Goal: Task Accomplishment & Management: Use online tool/utility

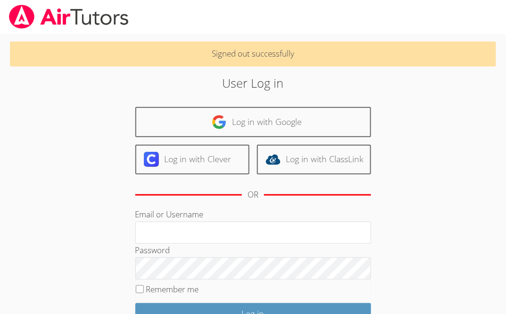
type input "geier.roxy@gmail.com"
click at [223, 244] on div "Password" at bounding box center [253, 262] width 236 height 36
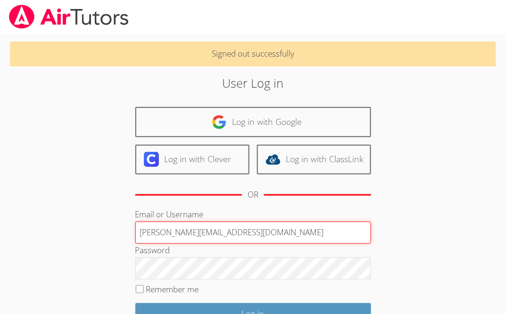
click at [219, 236] on input "geier.roxy@gmail.com" at bounding box center [253, 233] width 236 height 23
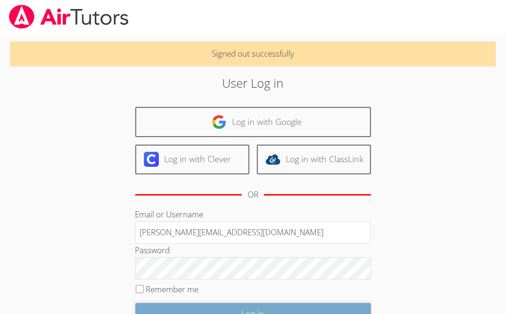
click at [214, 308] on input "Log in" at bounding box center [253, 314] width 236 height 22
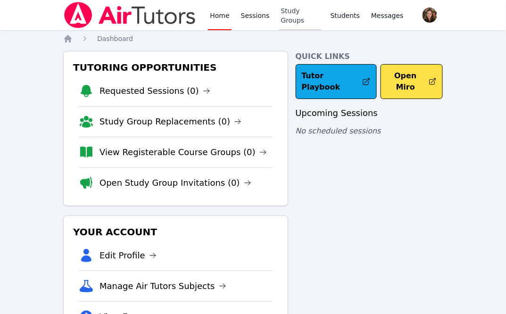
click at [311, 14] on link "Study Groups" at bounding box center [300, 15] width 42 height 30
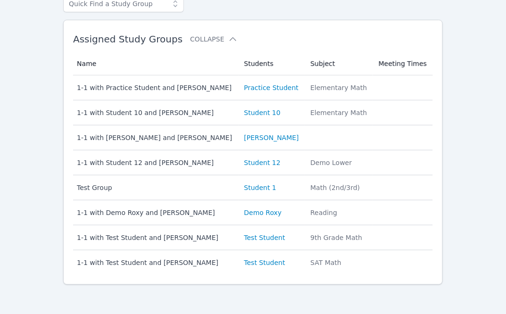
scroll to position [68, 0]
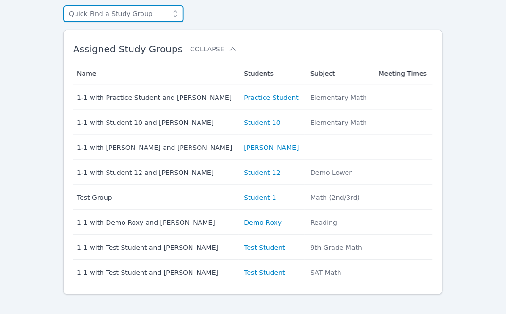
click at [120, 17] on input "text" at bounding box center [123, 13] width 121 height 17
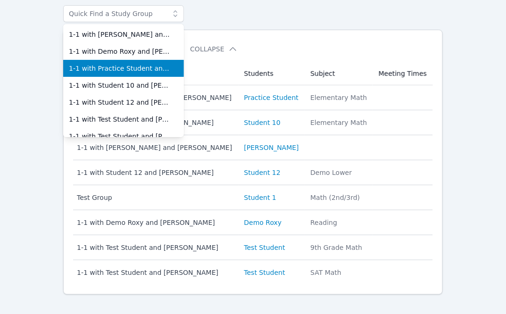
click at [129, 72] on span "1-1 with Practice Student and [PERSON_NAME]" at bounding box center [123, 68] width 109 height 9
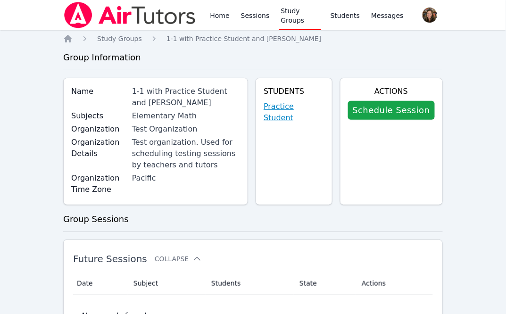
click at [292, 103] on link "Practice Student" at bounding box center [294, 112] width 60 height 23
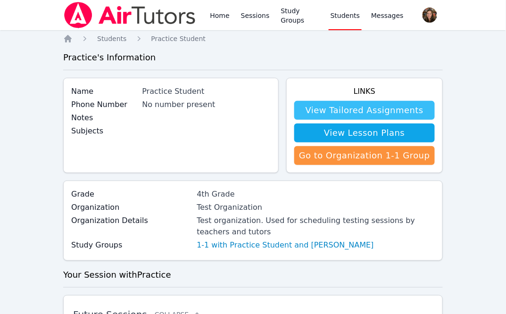
click at [325, 105] on link "View Tailored Assignments" at bounding box center [364, 110] width 141 height 19
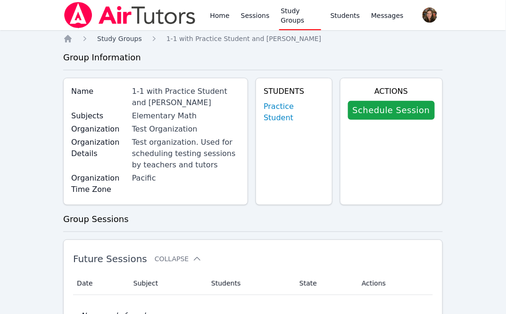
click at [128, 41] on span "Study Groups" at bounding box center [119, 39] width 45 height 8
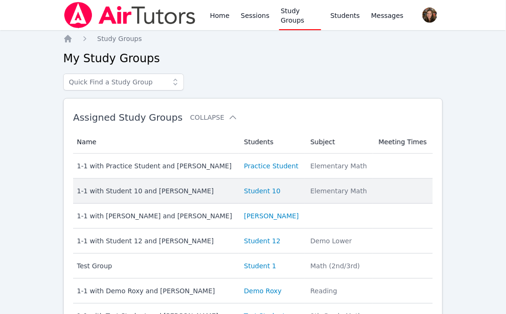
scroll to position [78, 0]
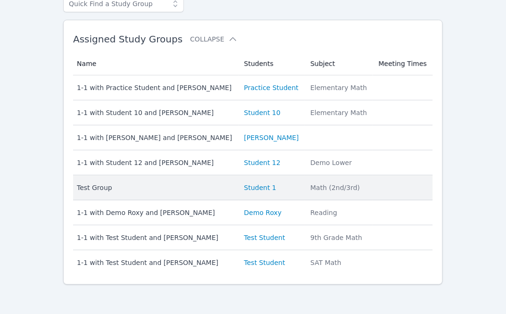
click at [145, 190] on div "Test Group" at bounding box center [155, 187] width 156 height 9
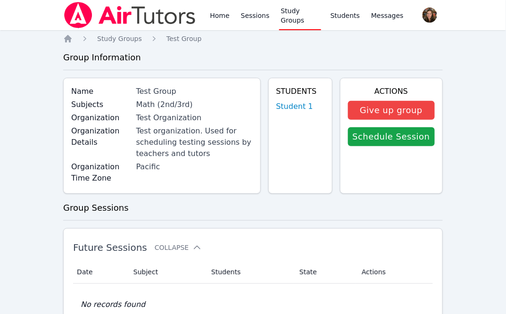
scroll to position [78, 0]
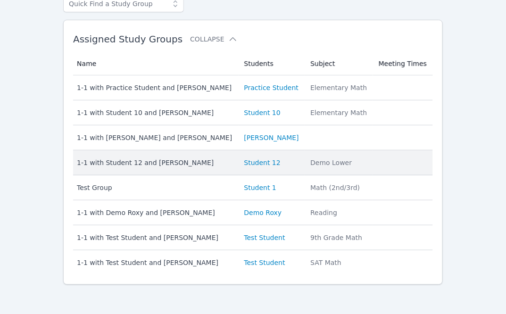
click at [201, 163] on div "1-1 with Student 12 and [PERSON_NAME]" at bounding box center [155, 162] width 156 height 9
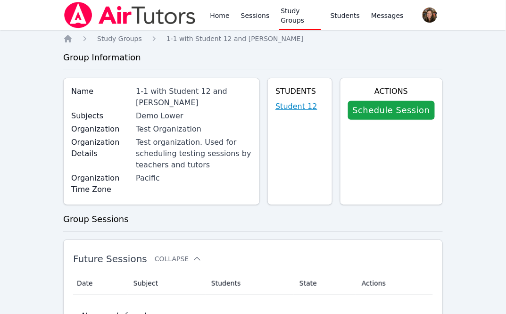
click at [311, 104] on link "Student 12" at bounding box center [297, 106] width 42 height 11
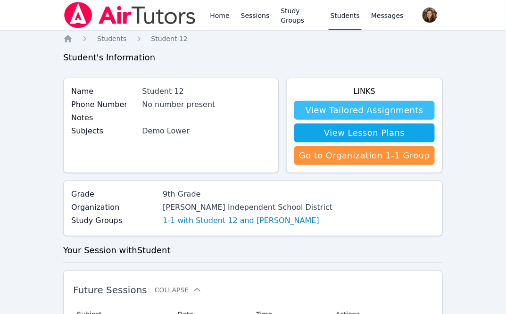
click at [330, 112] on link "View Tailored Assignments" at bounding box center [364, 110] width 141 height 19
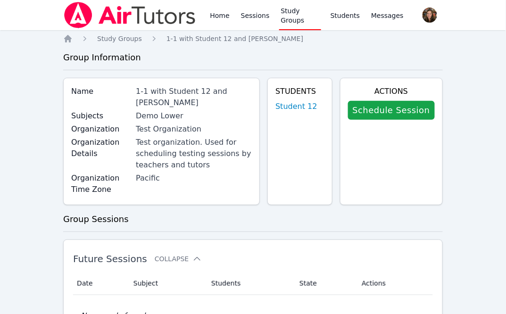
click at [290, 21] on link "Study Groups" at bounding box center [300, 15] width 42 height 30
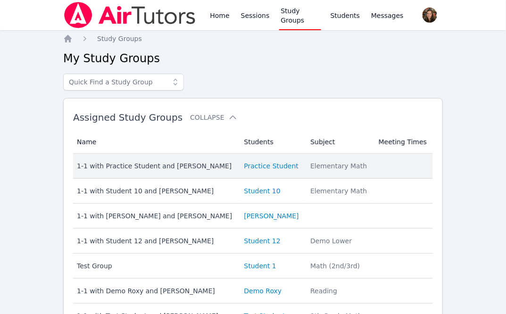
click at [183, 164] on div "1-1 with Practice Student and [PERSON_NAME]" at bounding box center [155, 165] width 156 height 9
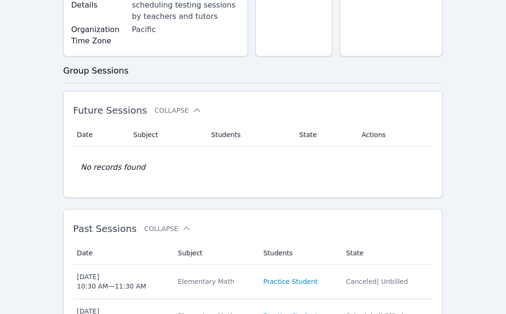
scroll to position [161, 0]
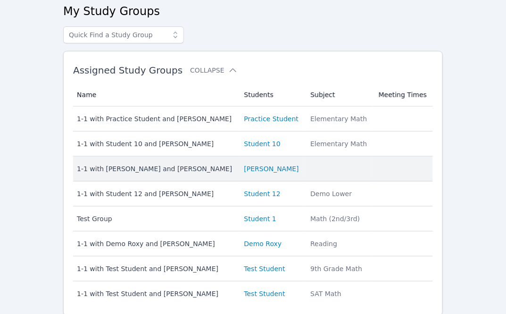
scroll to position [78, 0]
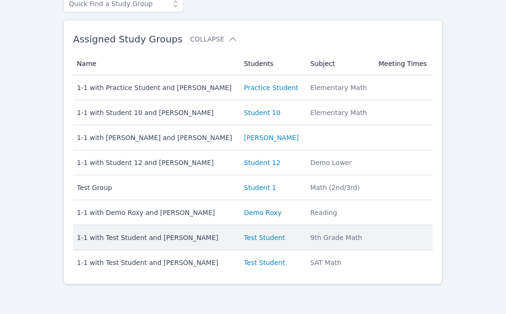
click at [181, 237] on div "1-1 with Test Student and [PERSON_NAME]" at bounding box center [155, 237] width 156 height 9
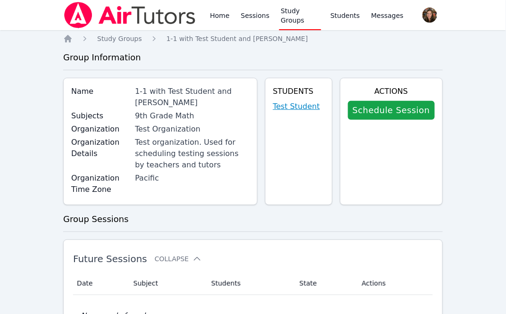
click at [301, 108] on link "Test Student" at bounding box center [296, 106] width 47 height 11
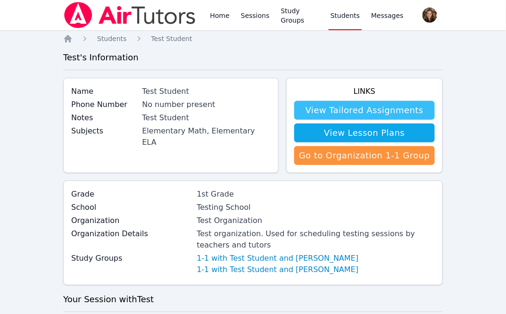
click at [385, 105] on link "View Tailored Assignments" at bounding box center [364, 110] width 141 height 19
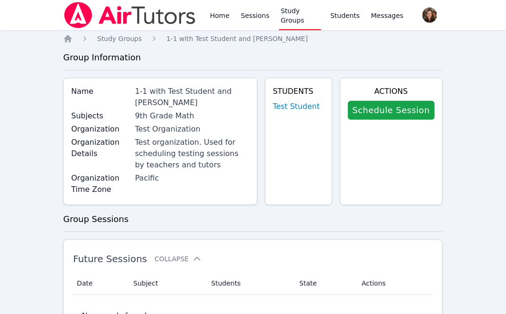
scroll to position [78, 0]
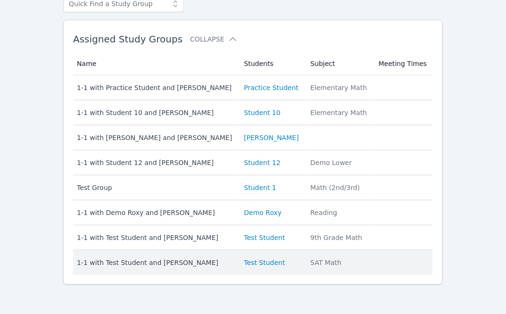
click at [168, 263] on div "1-1 with Test Student and [PERSON_NAME]" at bounding box center [155, 262] width 156 height 9
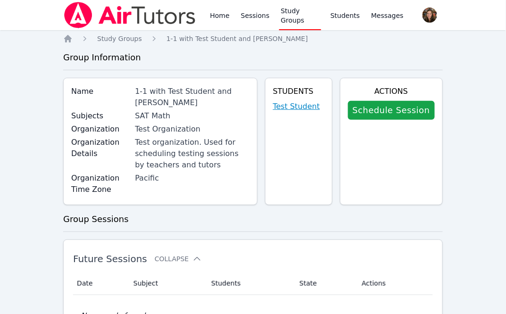
click at [295, 108] on link "Test Student" at bounding box center [296, 106] width 47 height 11
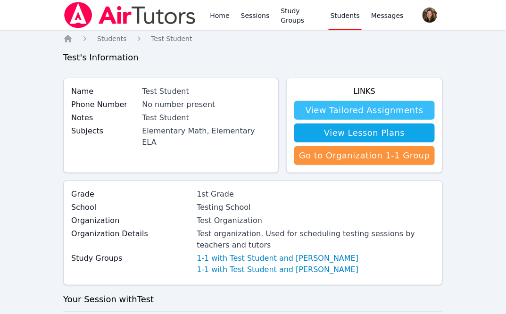
click at [357, 110] on link "View Tailored Assignments" at bounding box center [364, 110] width 141 height 19
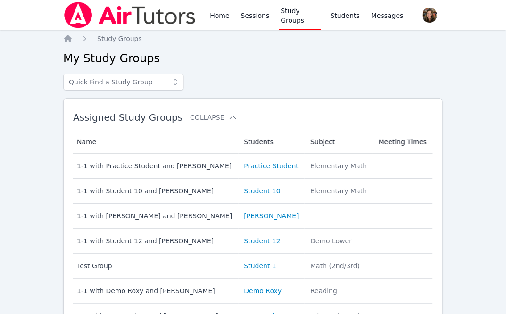
scroll to position [78, 0]
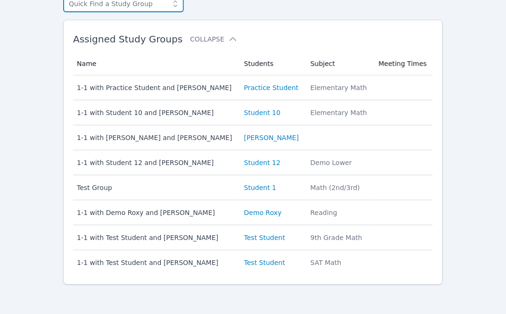
click at [109, 8] on input "text" at bounding box center [123, 3] width 121 height 17
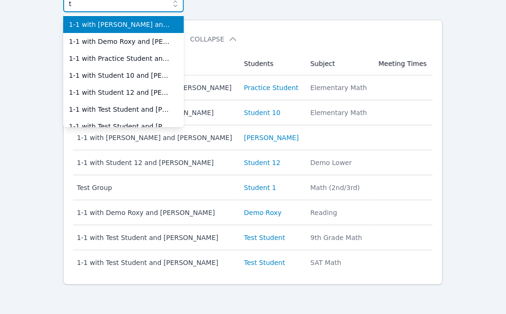
scroll to position [78, 0]
type input "test"
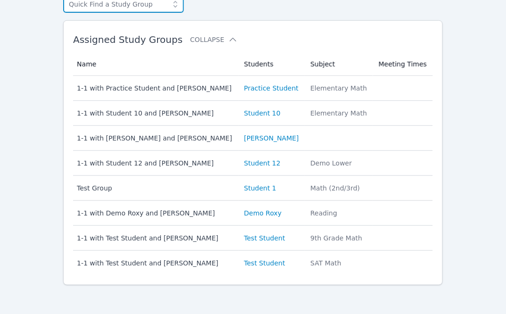
click at [107, 8] on input "text" at bounding box center [123, 4] width 121 height 17
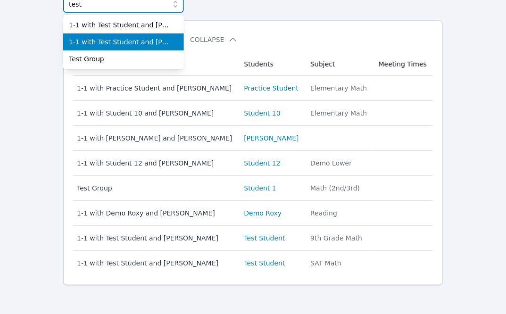
type input "test"
click at [116, 43] on span "1-1 with Test Student and [PERSON_NAME]" at bounding box center [123, 41] width 109 height 9
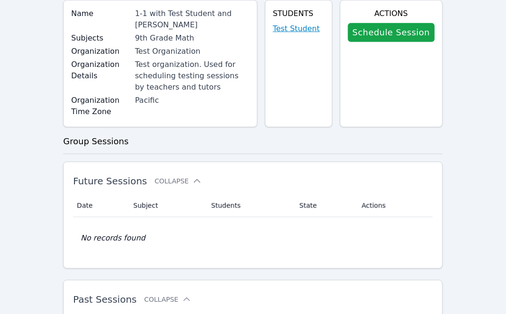
click at [302, 27] on link "Test Student" at bounding box center [296, 28] width 47 height 11
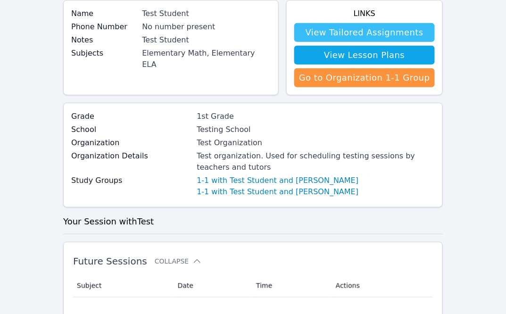
click at [351, 28] on link "View Tailored Assignments" at bounding box center [364, 32] width 141 height 19
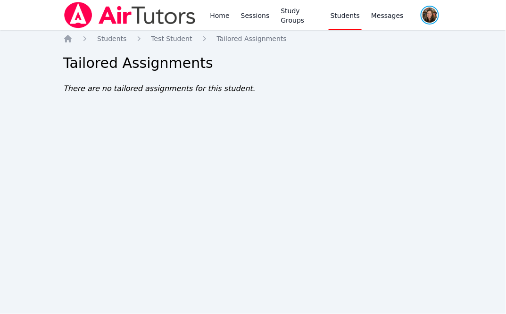
click at [431, 18] on span "button" at bounding box center [430, 15] width 20 height 21
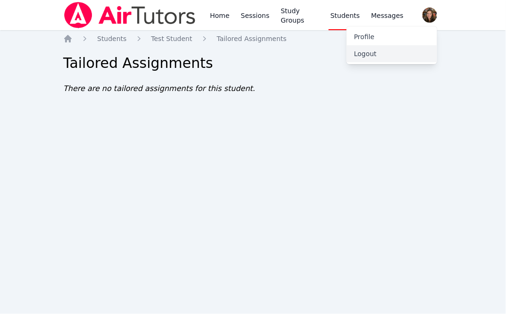
click at [374, 62] on button "Logout" at bounding box center [392, 53] width 91 height 17
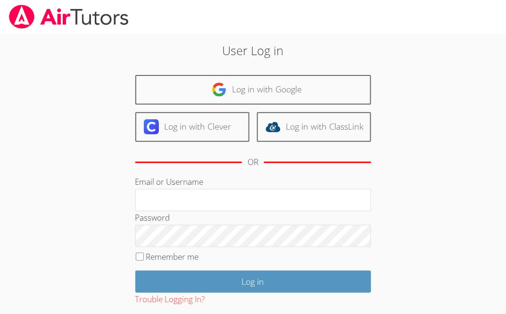
scroll to position [51, 0]
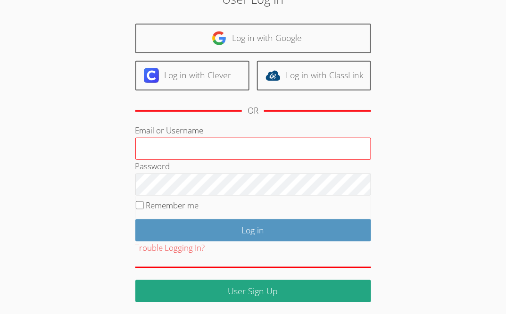
type input "geier.roxy@gmail.com"
click at [226, 144] on input "geier.roxy@gmail.com" at bounding box center [253, 149] width 236 height 23
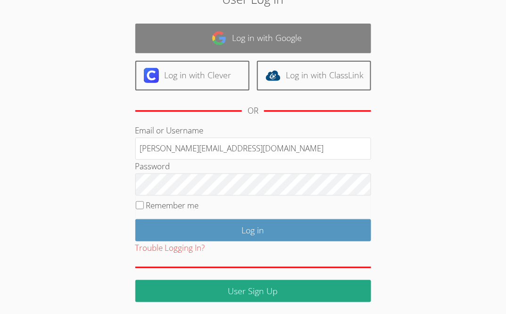
click at [266, 41] on link "Log in with Google" at bounding box center [253, 39] width 236 height 30
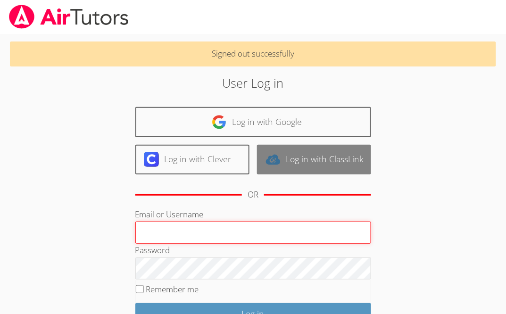
scroll to position [41, 0]
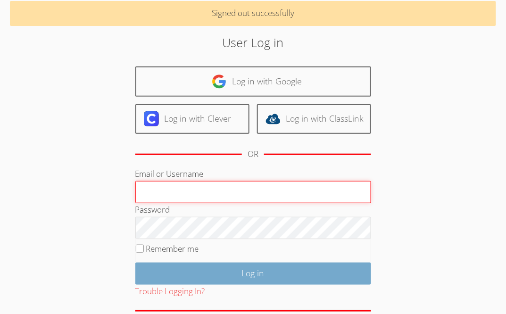
type input "geier.roxy@gmail.com"
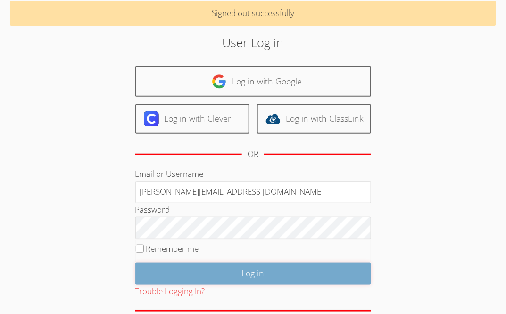
click at [243, 265] on input "Log in" at bounding box center [253, 274] width 236 height 22
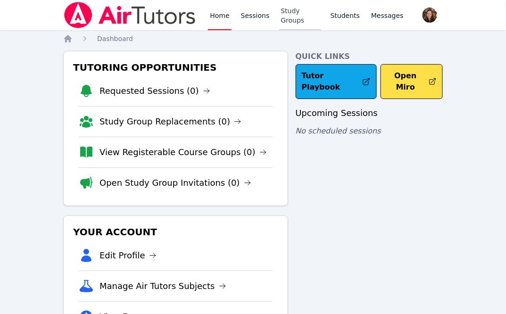
click at [290, 14] on link "Study Groups" at bounding box center [300, 15] width 42 height 30
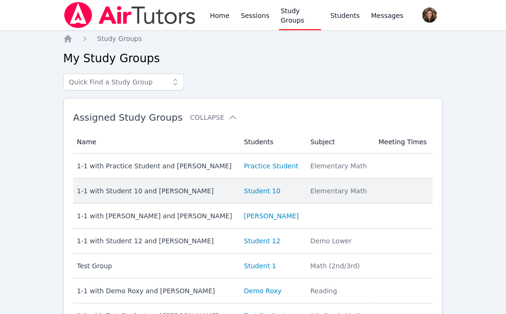
scroll to position [78, 0]
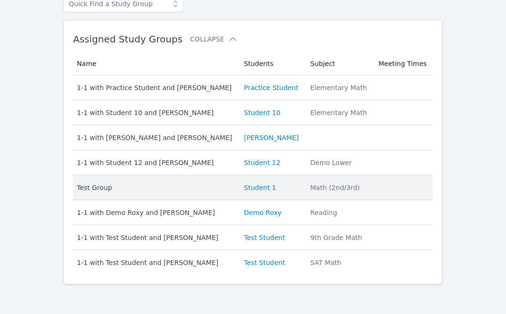
click at [204, 187] on div "Test Group" at bounding box center [155, 187] width 156 height 9
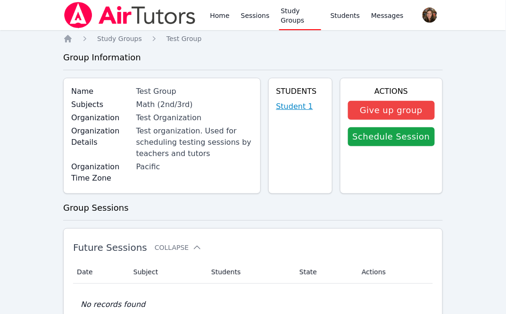
click at [308, 108] on link "Student 1" at bounding box center [295, 106] width 37 height 11
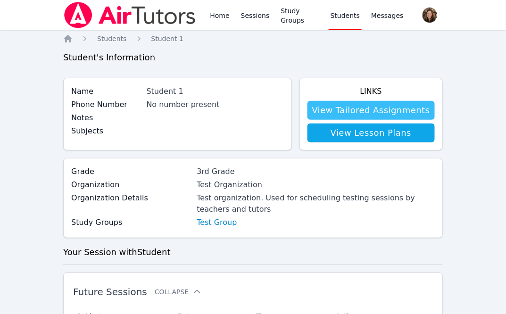
click at [367, 102] on link "View Tailored Assignments" at bounding box center [371, 110] width 127 height 19
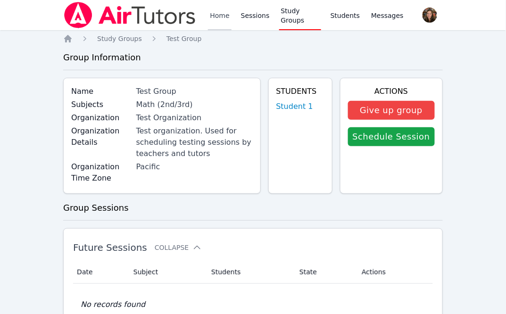
click at [224, 15] on link "Home" at bounding box center [219, 15] width 23 height 30
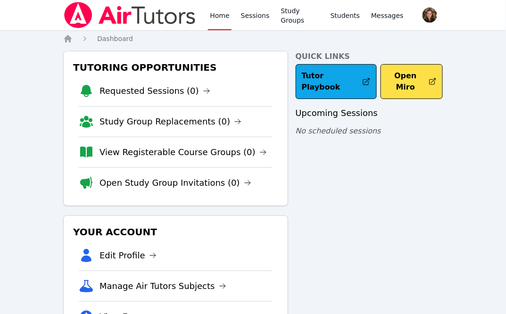
scroll to position [5, 0]
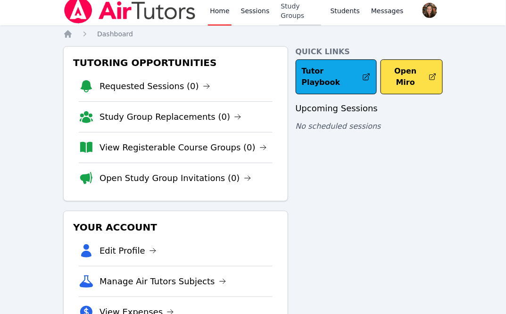
click at [285, 11] on link "Study Groups" at bounding box center [300, 10] width 42 height 30
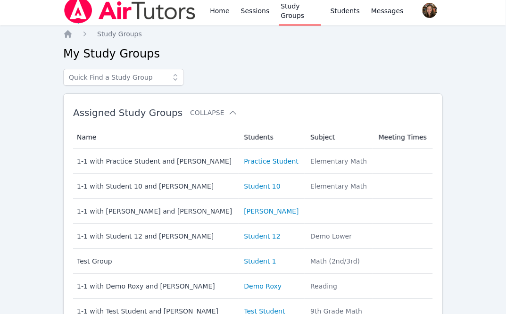
scroll to position [78, 0]
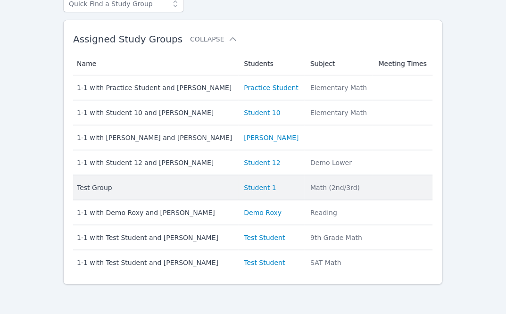
click at [293, 185] on li "Student 1" at bounding box center [271, 187] width 55 height 9
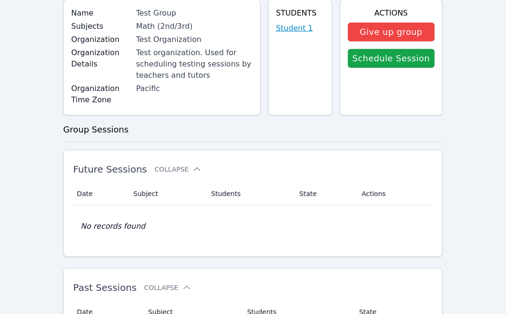
click at [298, 25] on link "Student 1" at bounding box center [295, 28] width 37 height 11
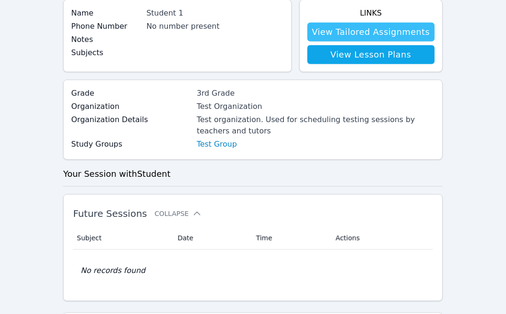
click at [352, 26] on link "View Tailored Assignments" at bounding box center [371, 32] width 127 height 19
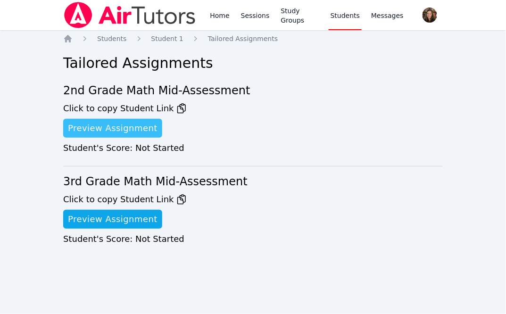
click at [110, 128] on link "Preview Assignment" at bounding box center [112, 128] width 99 height 19
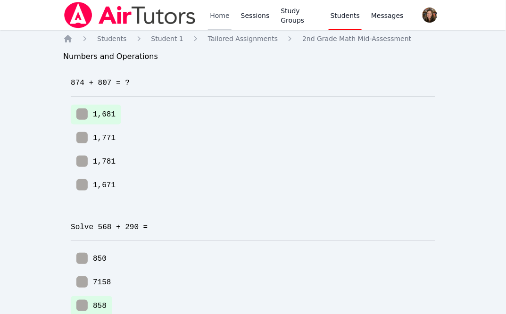
click at [223, 14] on link "Home" at bounding box center [219, 15] width 23 height 30
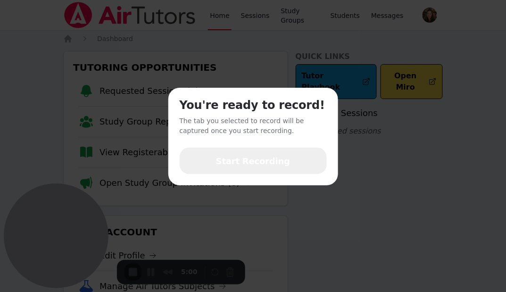
click at [269, 166] on span "Start Recording" at bounding box center [253, 161] width 74 height 12
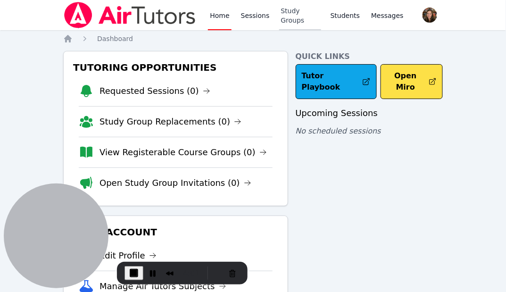
click at [293, 22] on link "Study Groups" at bounding box center [300, 15] width 42 height 30
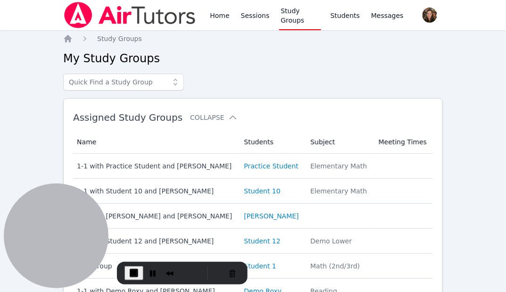
scroll to position [101, 0]
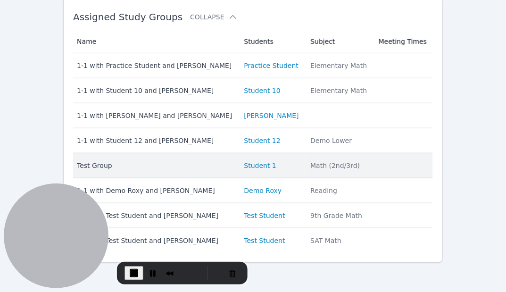
click at [176, 159] on td "Name Test Group" at bounding box center [156, 165] width 166 height 25
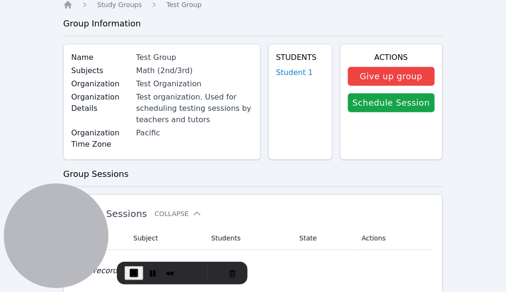
scroll to position [19, 0]
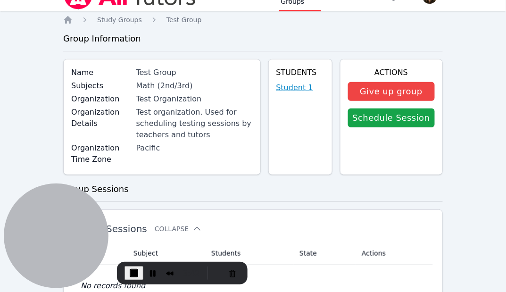
click at [297, 89] on link "Student 1" at bounding box center [295, 87] width 37 height 11
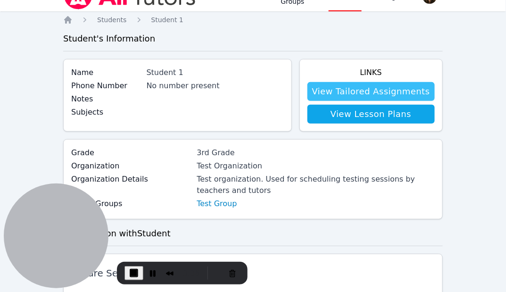
click at [390, 96] on link "View Tailored Assignments" at bounding box center [371, 91] width 127 height 19
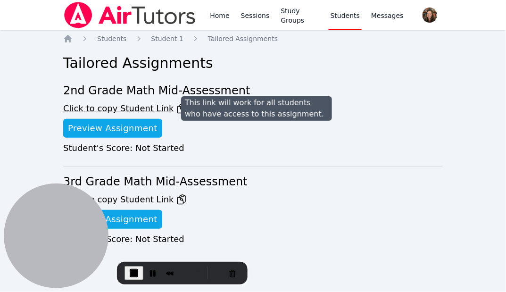
click at [154, 107] on span "Click to copy Student Link" at bounding box center [125, 108] width 124 height 13
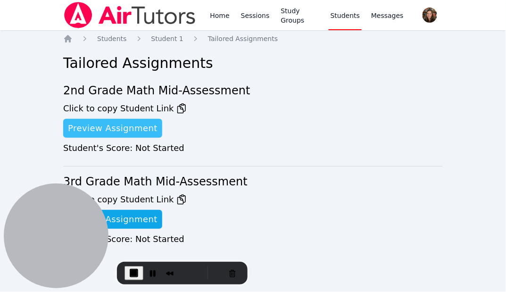
click at [148, 127] on link "Preview Assignment" at bounding box center [112, 128] width 99 height 19
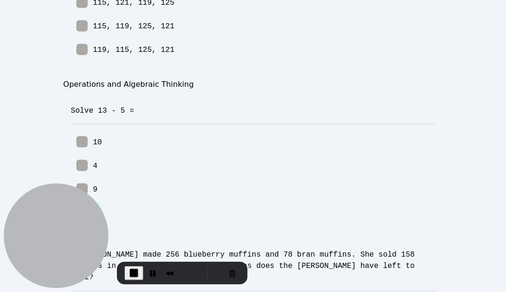
scroll to position [964, 0]
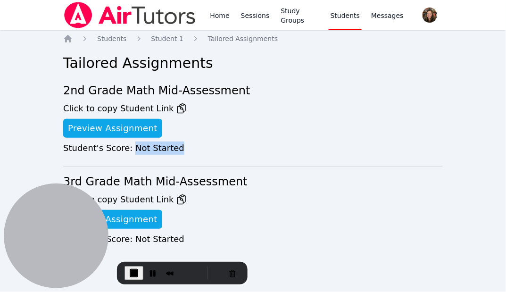
drag, startPoint x: 175, startPoint y: 151, endPoint x: 129, endPoint y: 151, distance: 45.8
click at [129, 151] on div "Student 's Score: Not Started" at bounding box center [253, 148] width 380 height 13
click at [128, 269] on span "End Recording" at bounding box center [126, 273] width 11 height 11
